Goal: Task Accomplishment & Management: Use online tool/utility

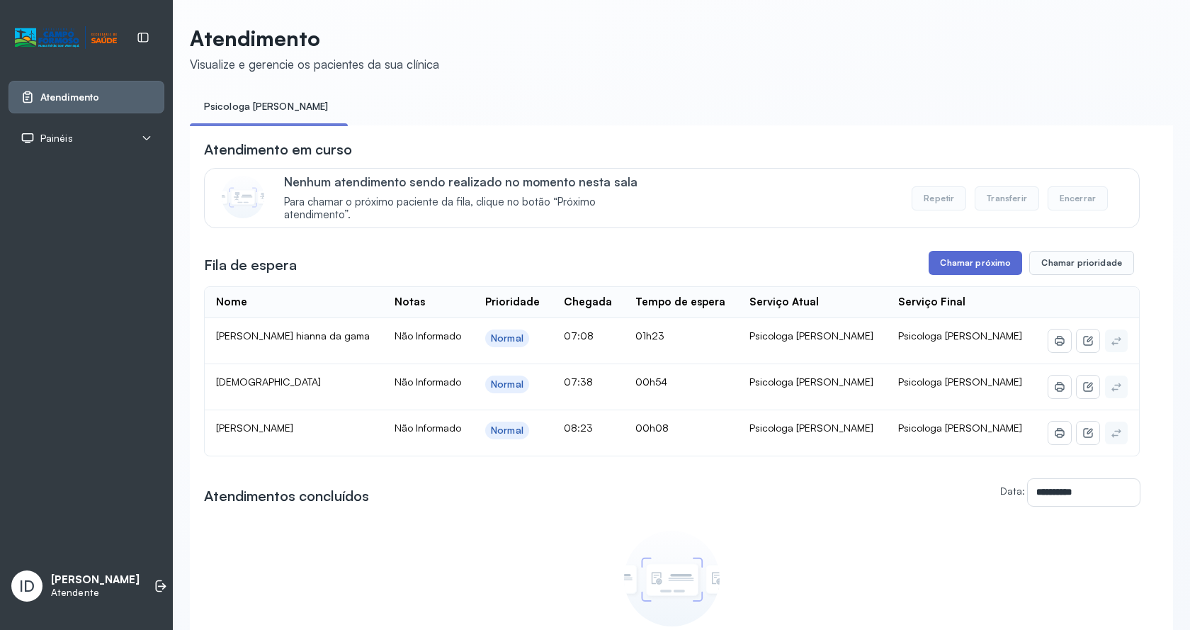
click at [928, 268] on button "Chamar próximo" at bounding box center [974, 263] width 93 height 24
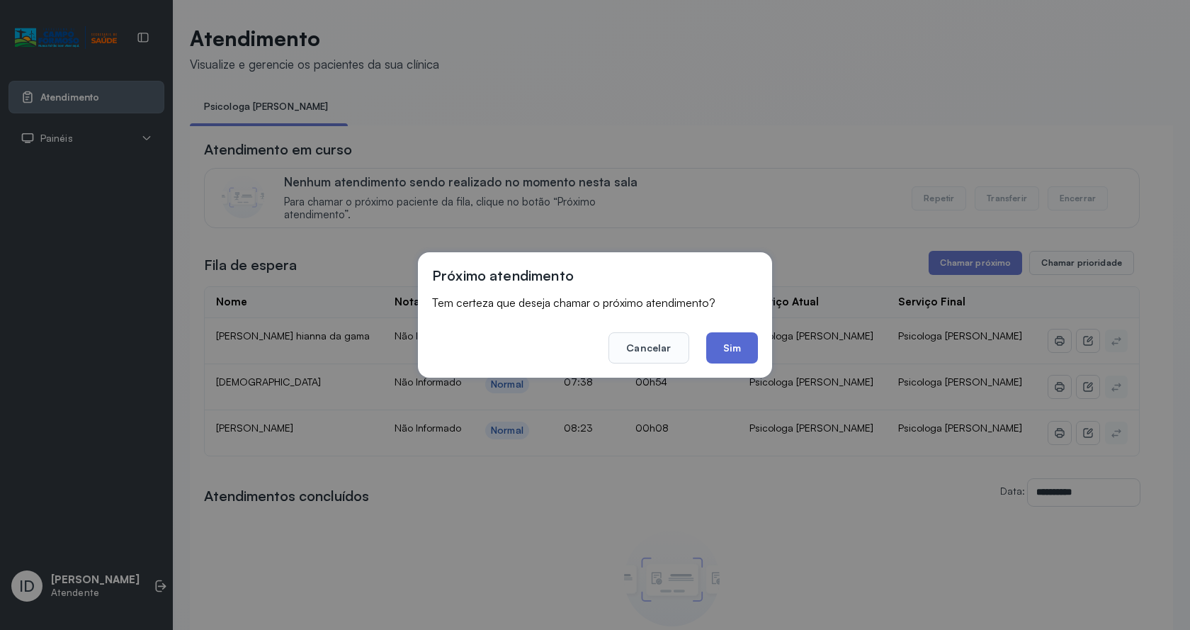
click at [717, 349] on button "Sim" at bounding box center [732, 347] width 52 height 31
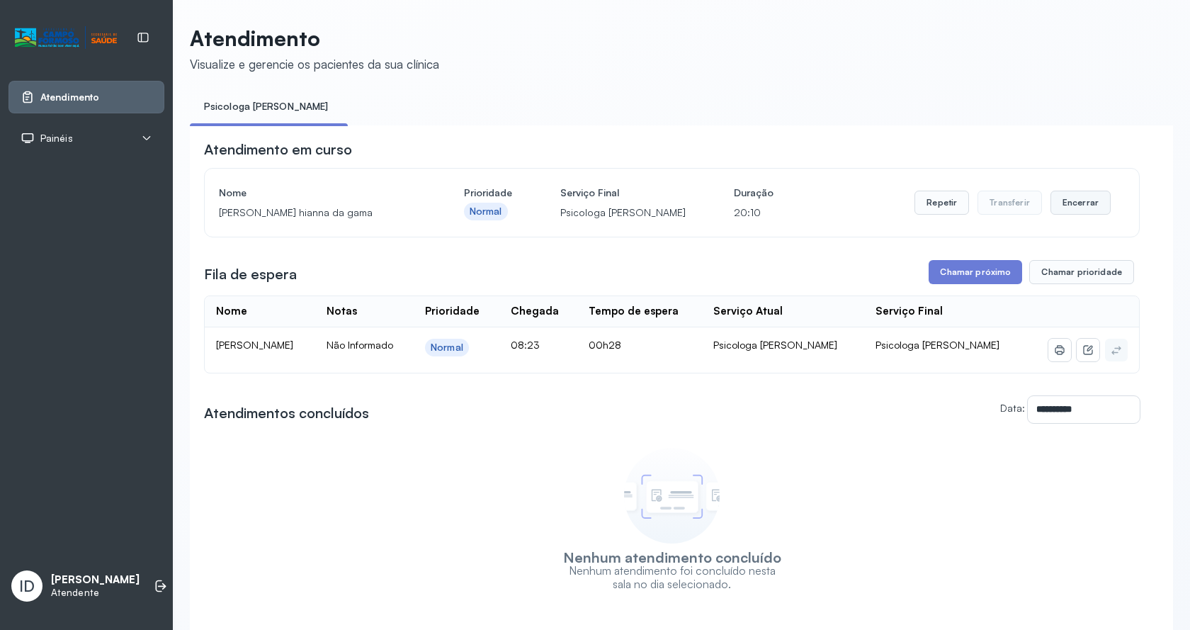
click at [1063, 200] on button "Encerrar" at bounding box center [1080, 203] width 60 height 24
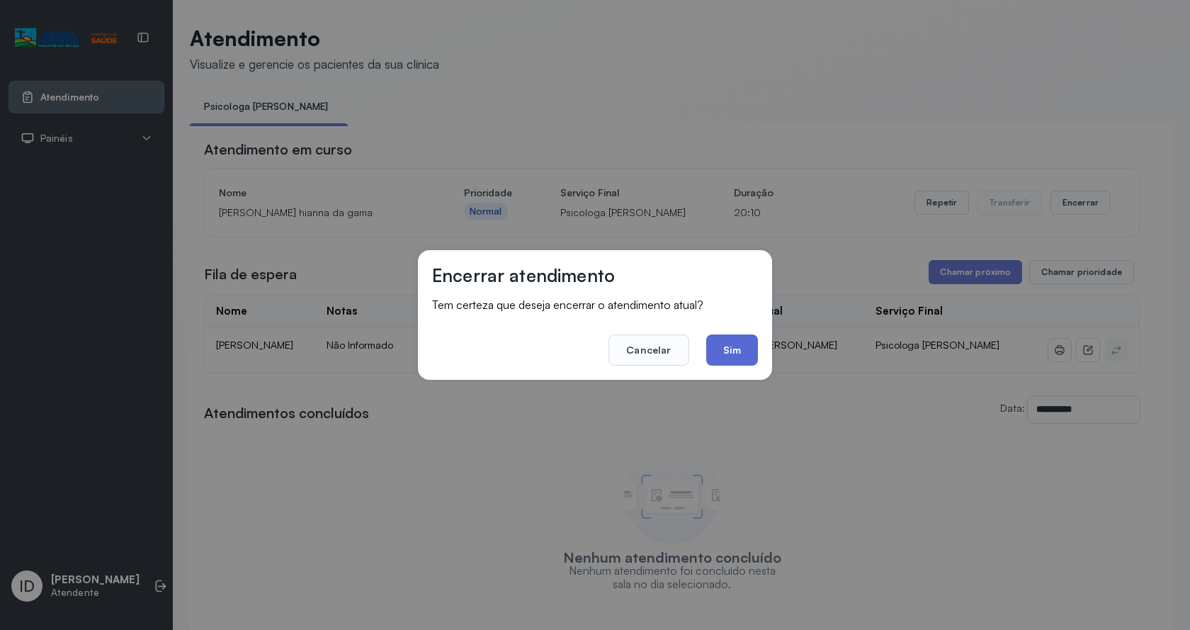
click at [730, 353] on button "Sim" at bounding box center [732, 349] width 52 height 31
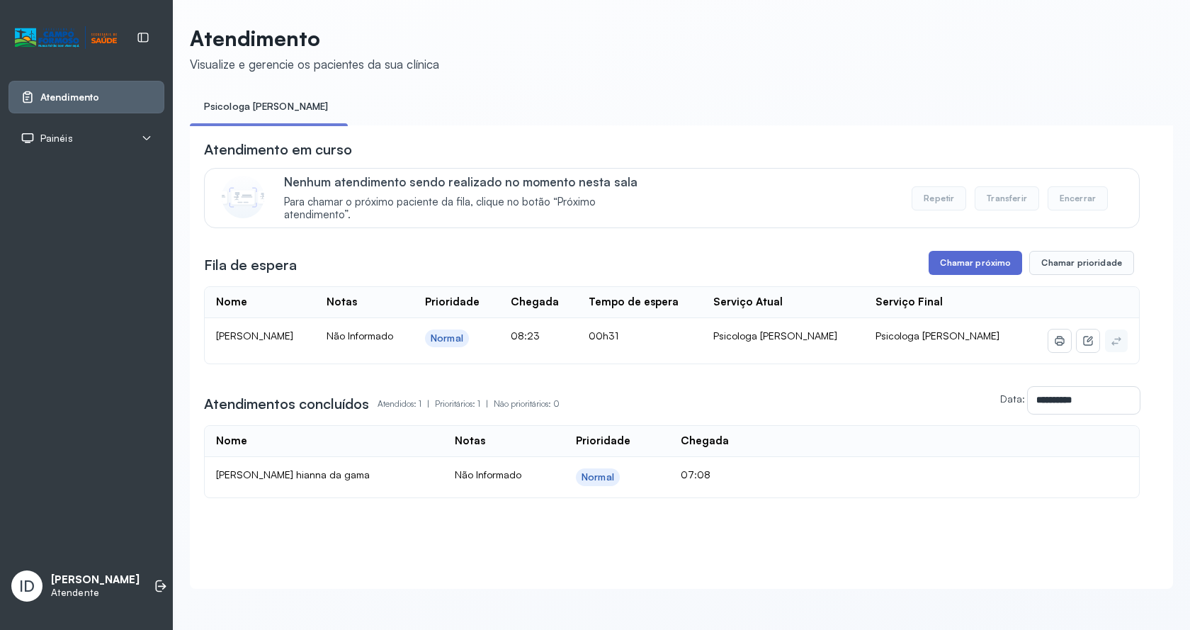
click at [985, 268] on button "Chamar próximo" at bounding box center [974, 263] width 93 height 24
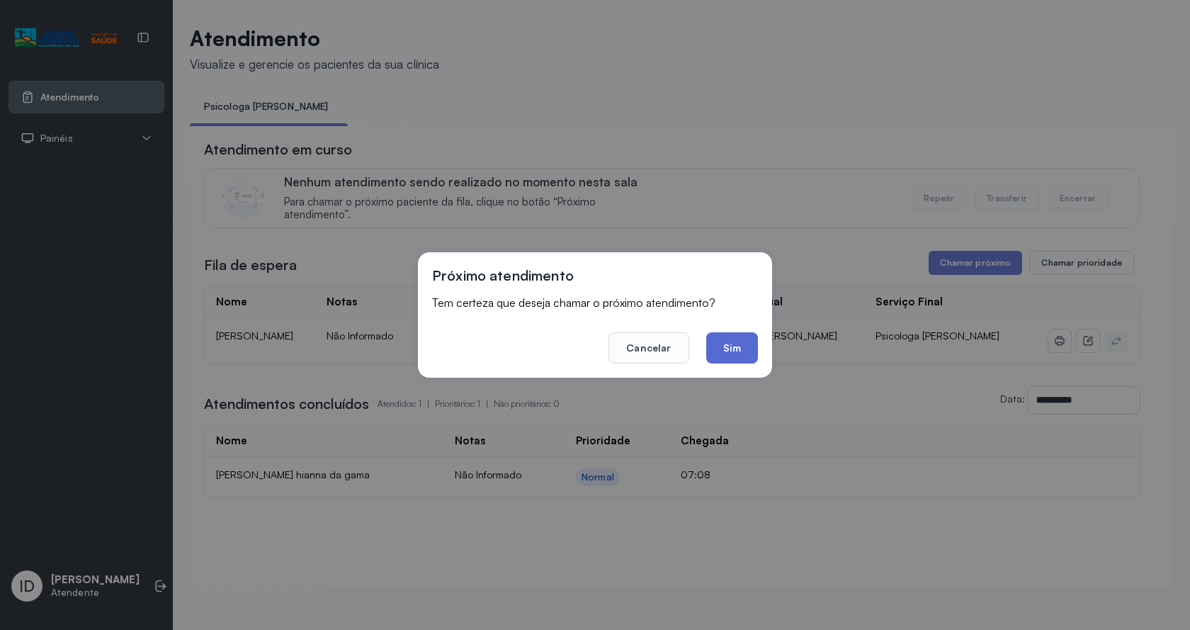
click at [747, 345] on button "Sim" at bounding box center [732, 347] width 52 height 31
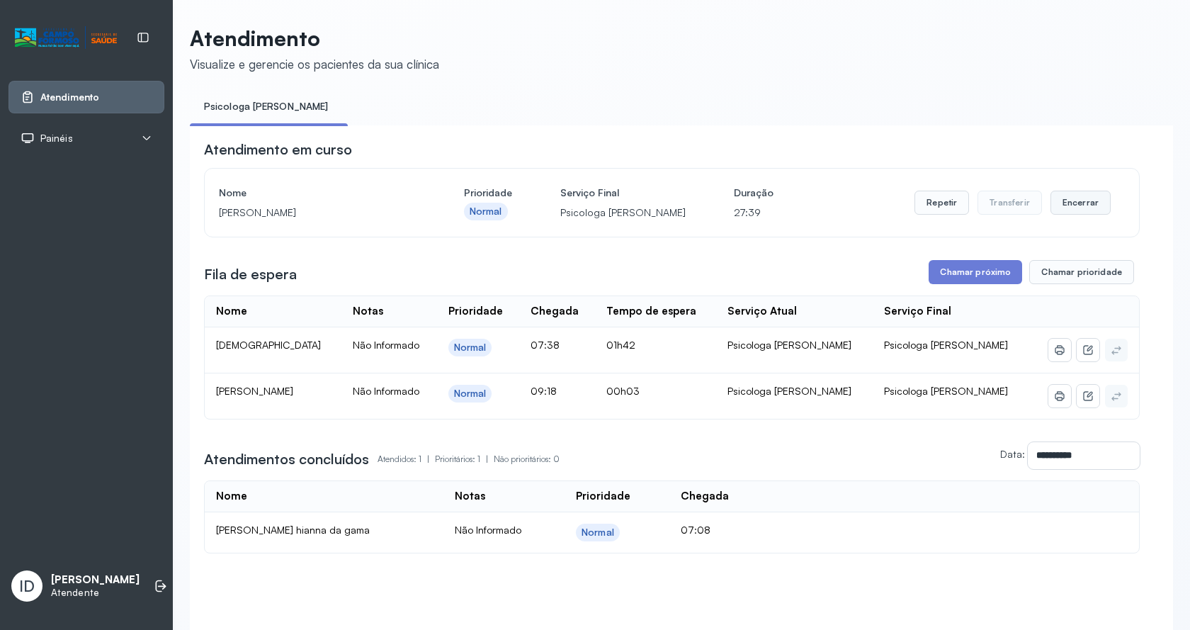
click at [1085, 208] on button "Encerrar" at bounding box center [1080, 203] width 60 height 24
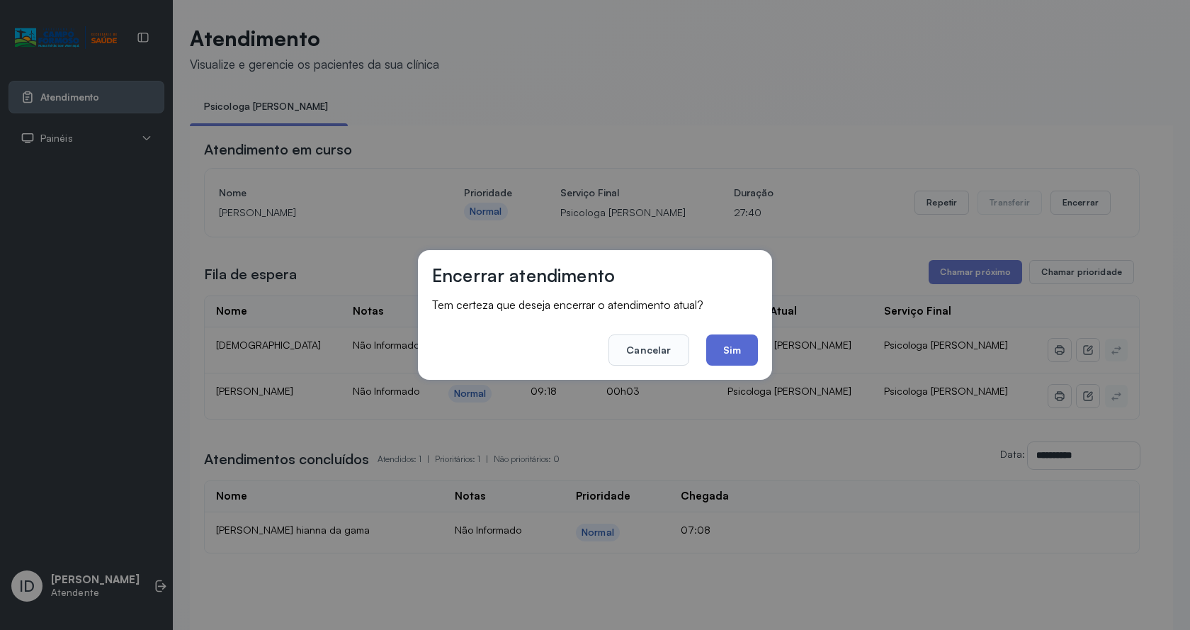
click at [751, 348] on button "Sim" at bounding box center [732, 349] width 52 height 31
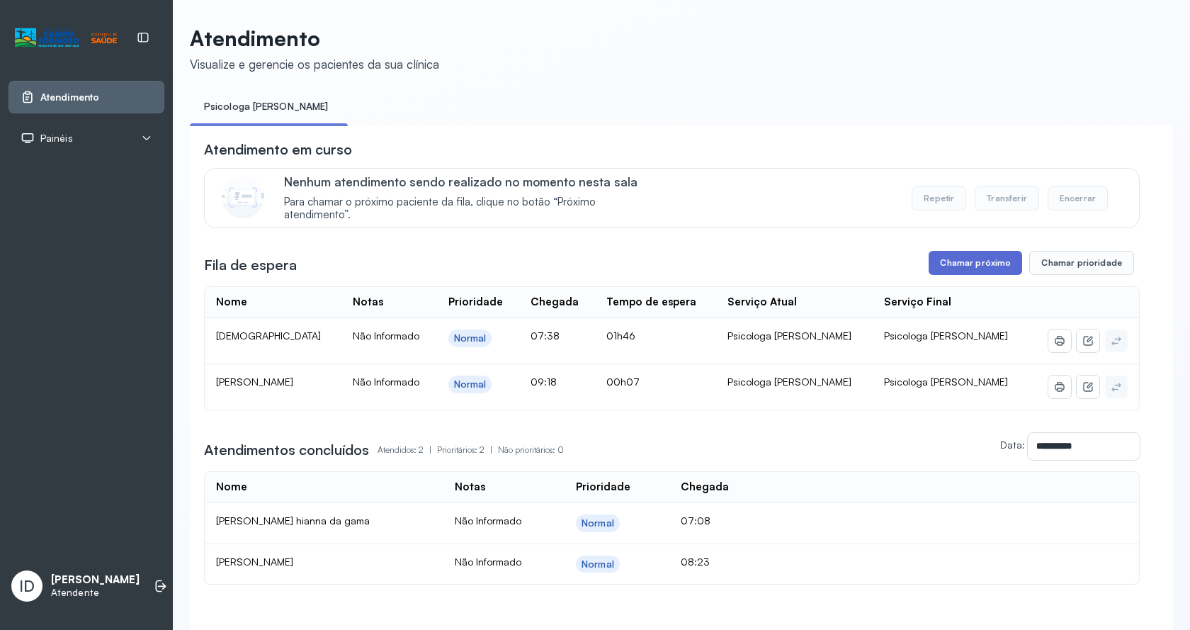
click at [977, 263] on button "Chamar próximo" at bounding box center [974, 263] width 93 height 24
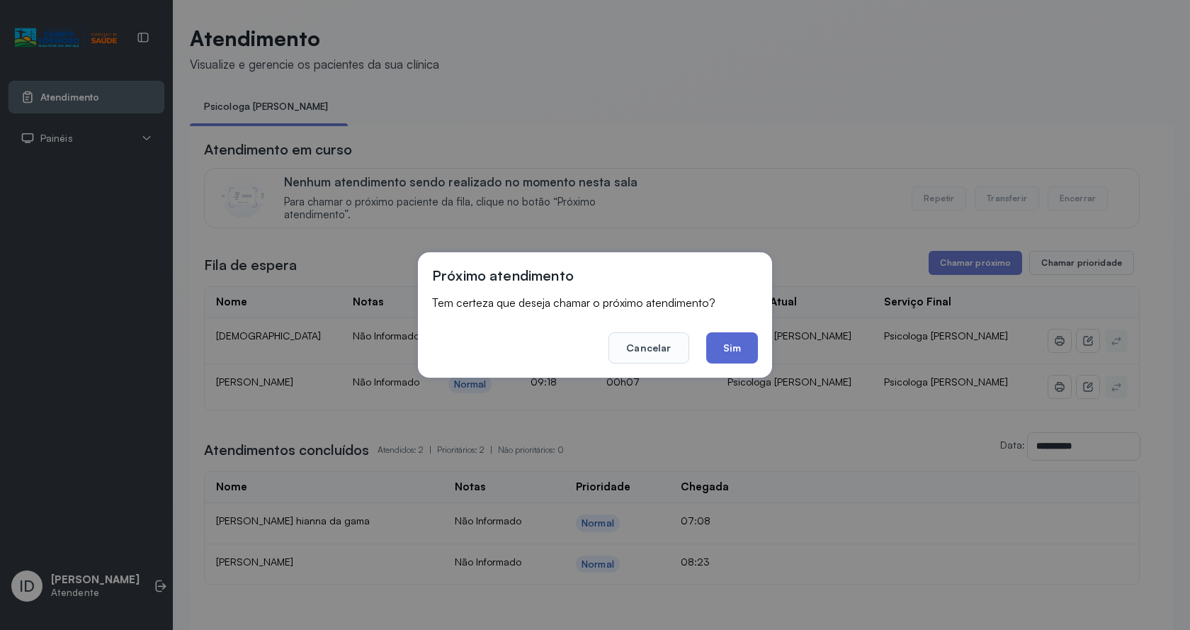
click at [729, 348] on button "Sim" at bounding box center [732, 347] width 52 height 31
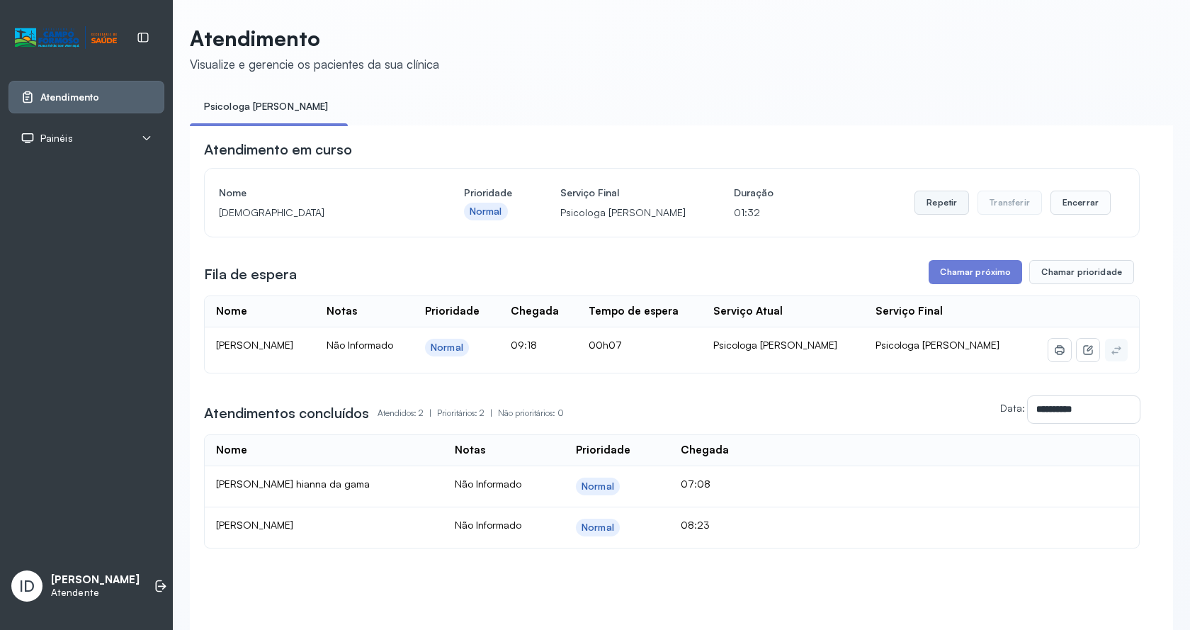
click at [938, 203] on button "Repetir" at bounding box center [941, 203] width 55 height 24
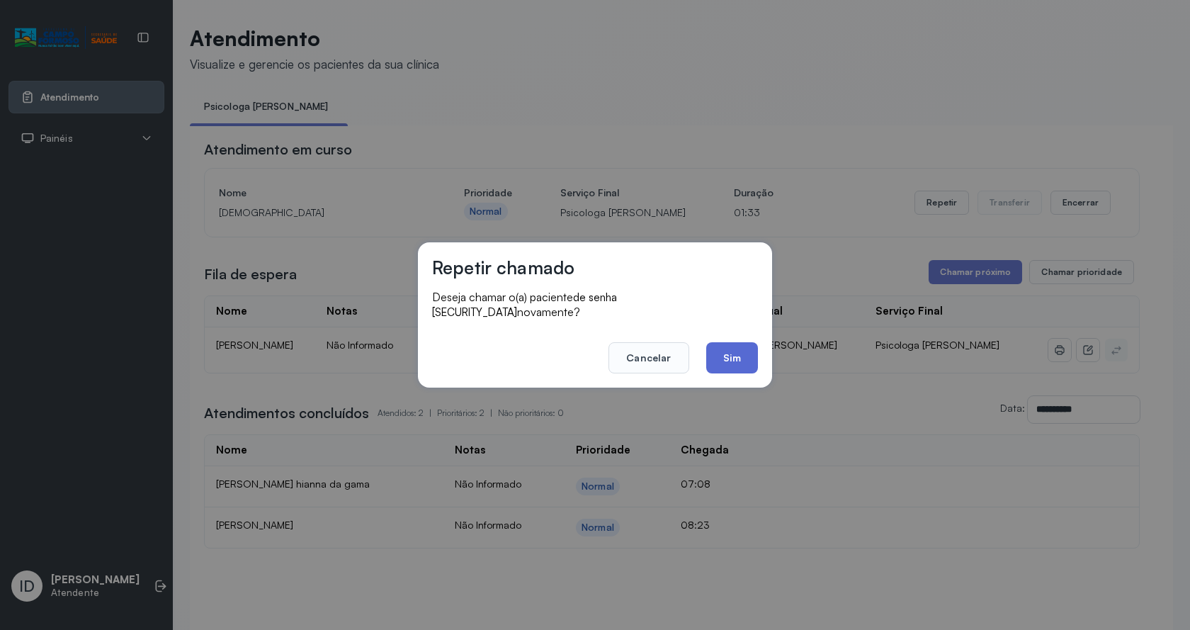
click at [751, 347] on button "Sim" at bounding box center [732, 357] width 52 height 31
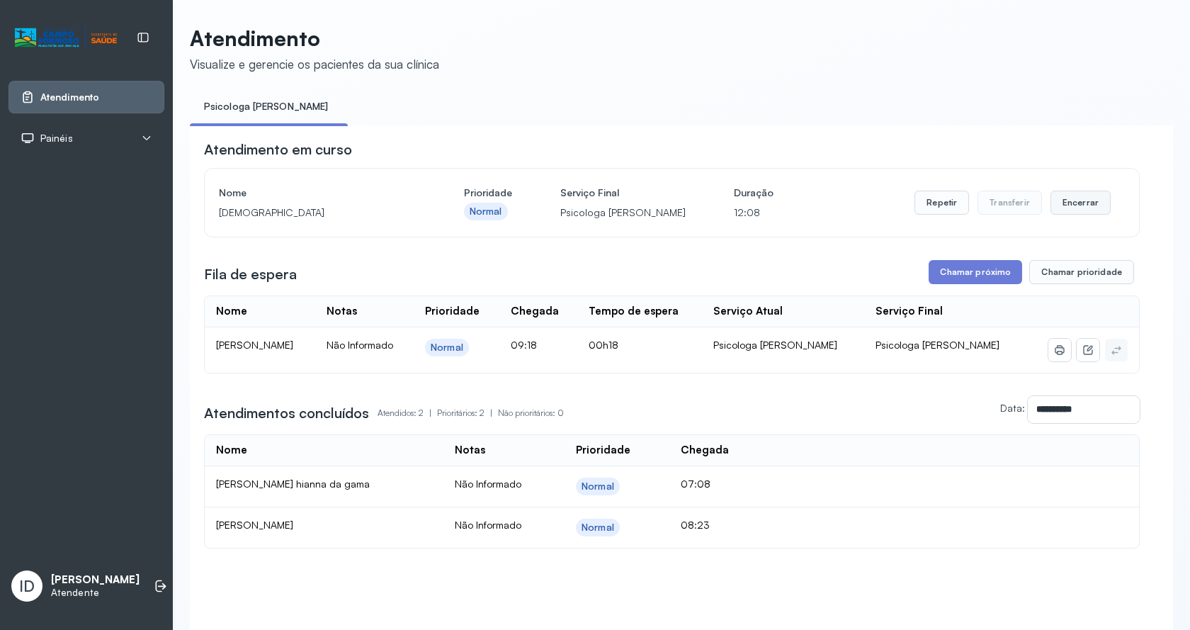
click at [1069, 215] on button "Encerrar" at bounding box center [1080, 203] width 60 height 24
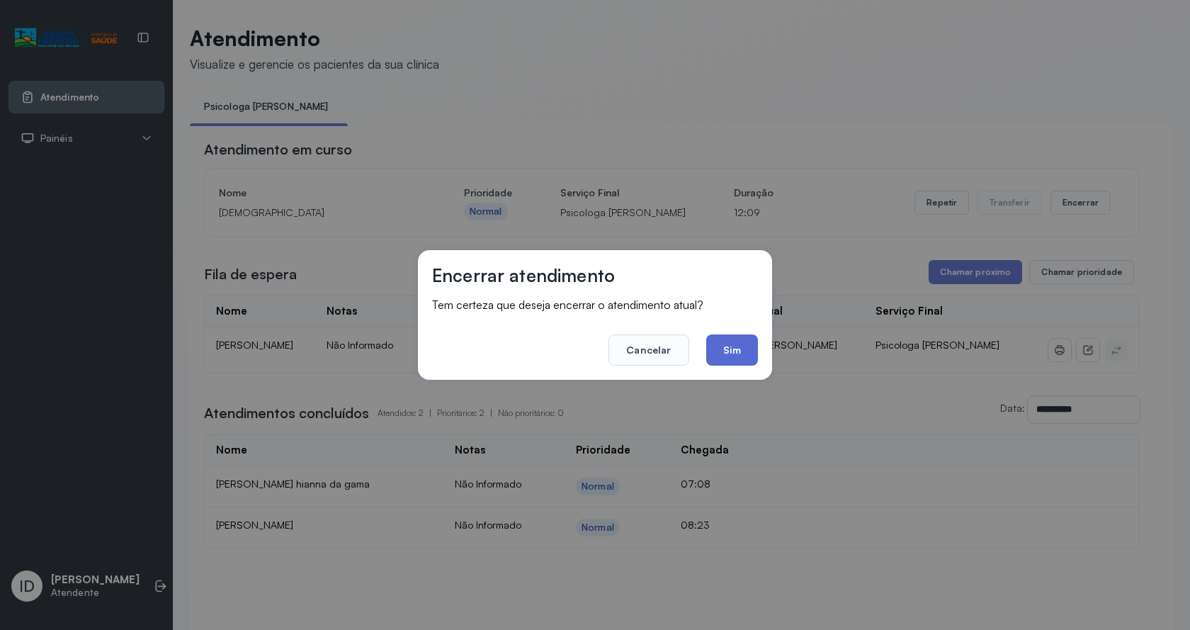
click at [751, 355] on button "Sim" at bounding box center [732, 349] width 52 height 31
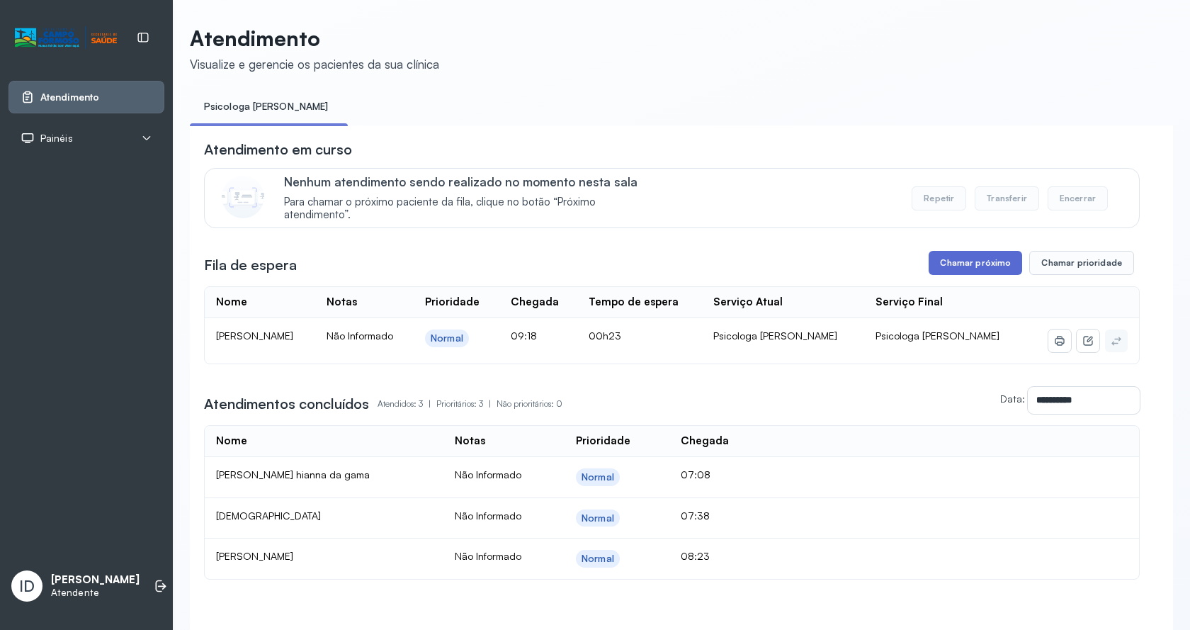
click at [977, 275] on button "Chamar próximo" at bounding box center [974, 263] width 93 height 24
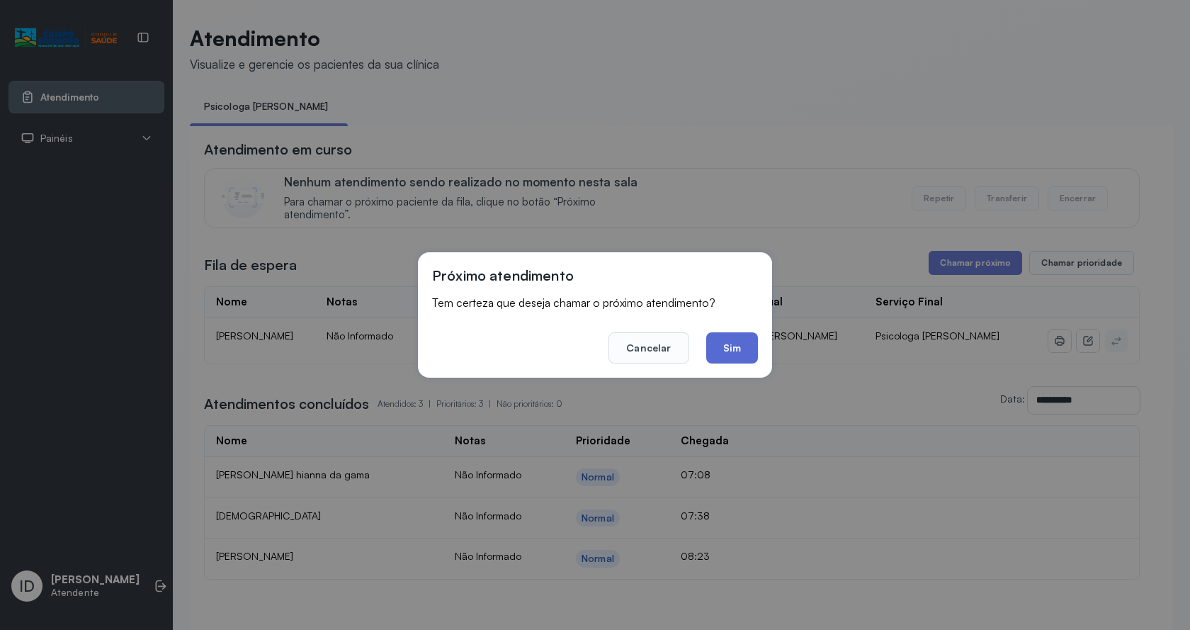
drag, startPoint x: 735, startPoint y: 348, endPoint x: 701, endPoint y: 282, distance: 74.1
click at [734, 346] on button "Sim" at bounding box center [732, 347] width 52 height 31
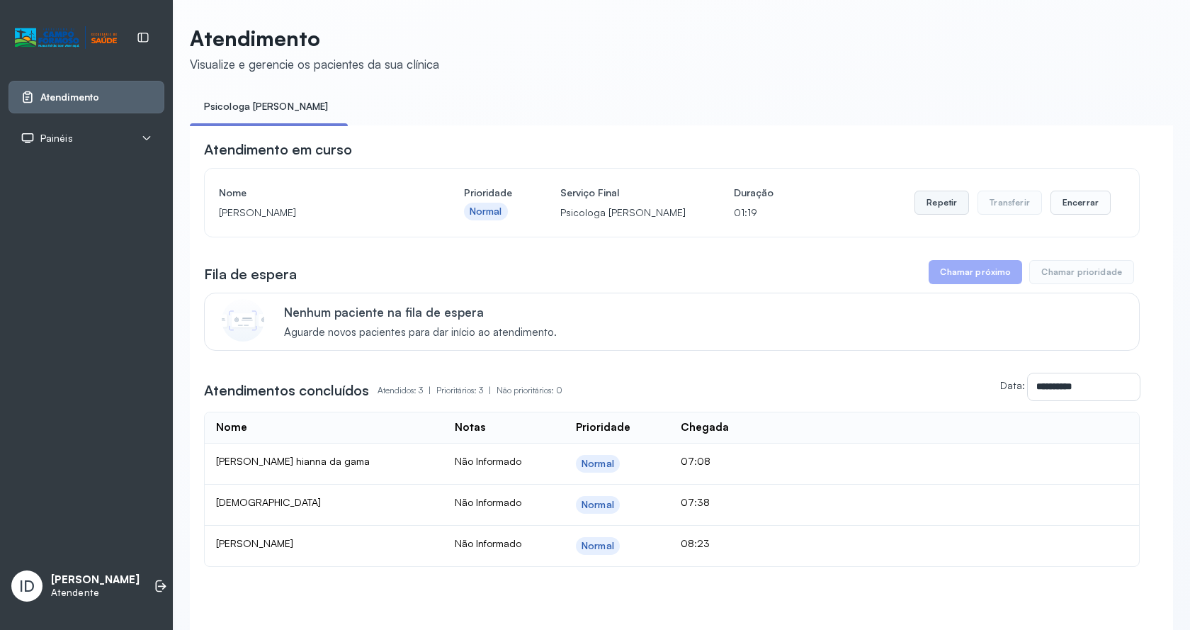
click at [919, 196] on button "Repetir" at bounding box center [941, 203] width 55 height 24
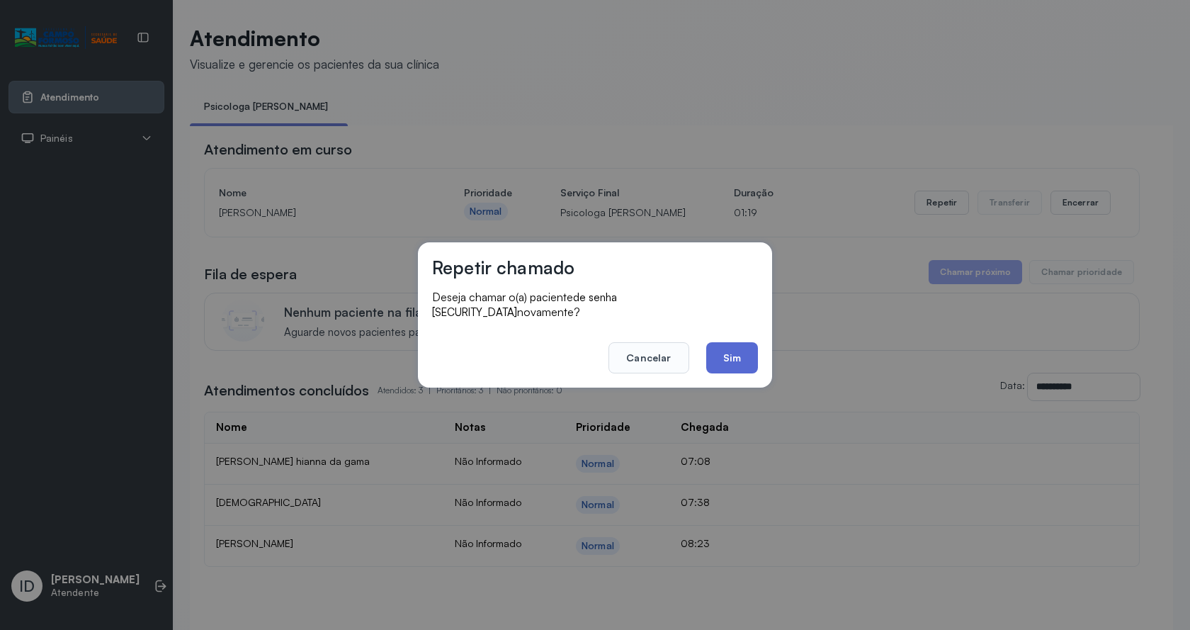
click at [729, 353] on button "Sim" at bounding box center [732, 357] width 52 height 31
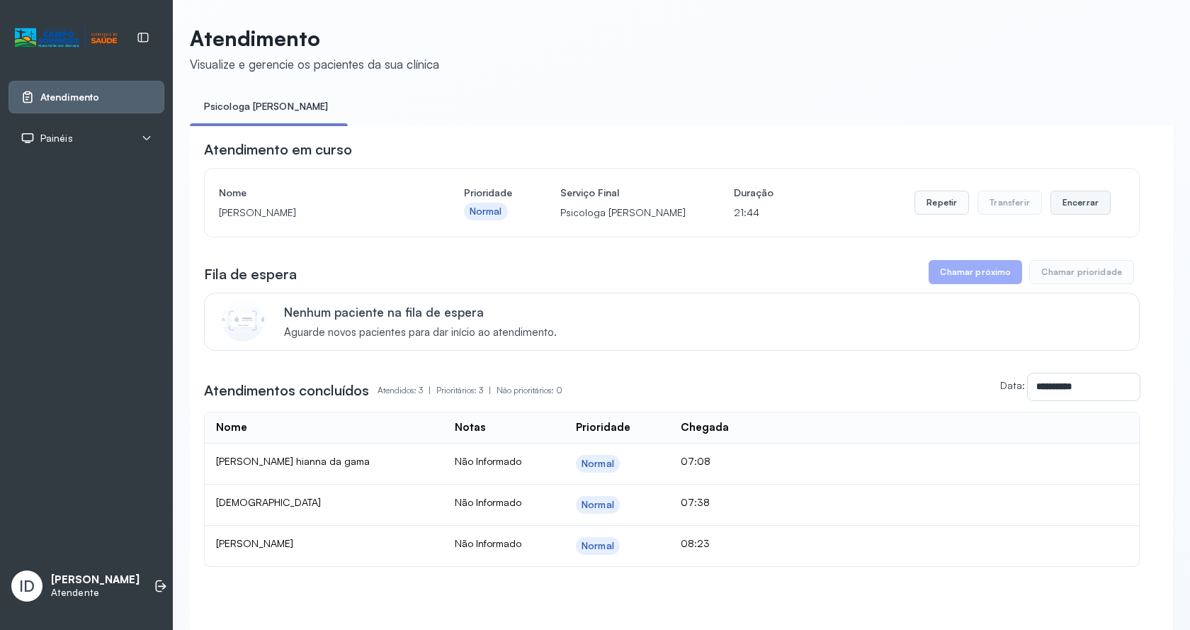
click at [1079, 200] on button "Encerrar" at bounding box center [1080, 203] width 60 height 24
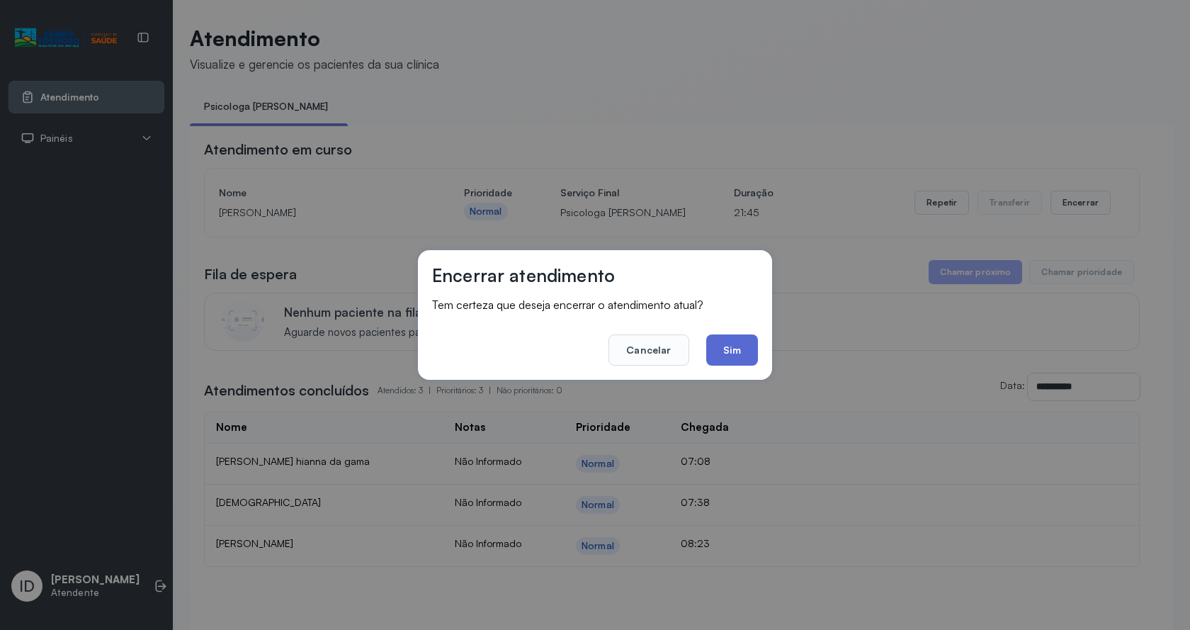
click at [734, 348] on button "Sim" at bounding box center [732, 349] width 52 height 31
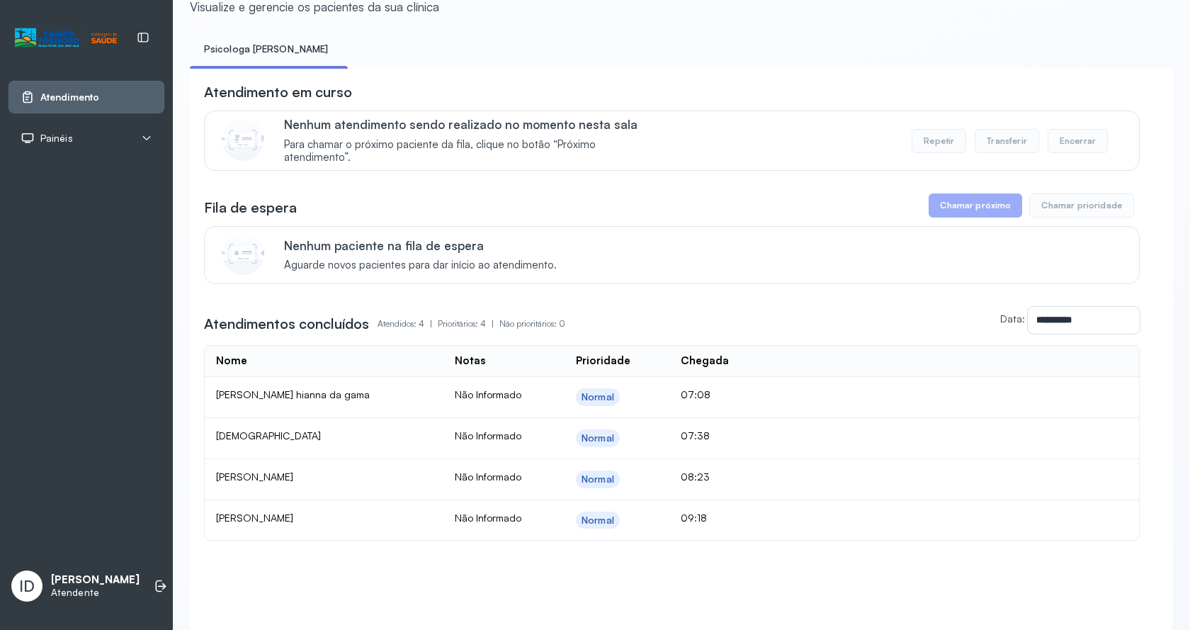
scroll to position [113, 0]
